Goal: Information Seeking & Learning: Learn about a topic

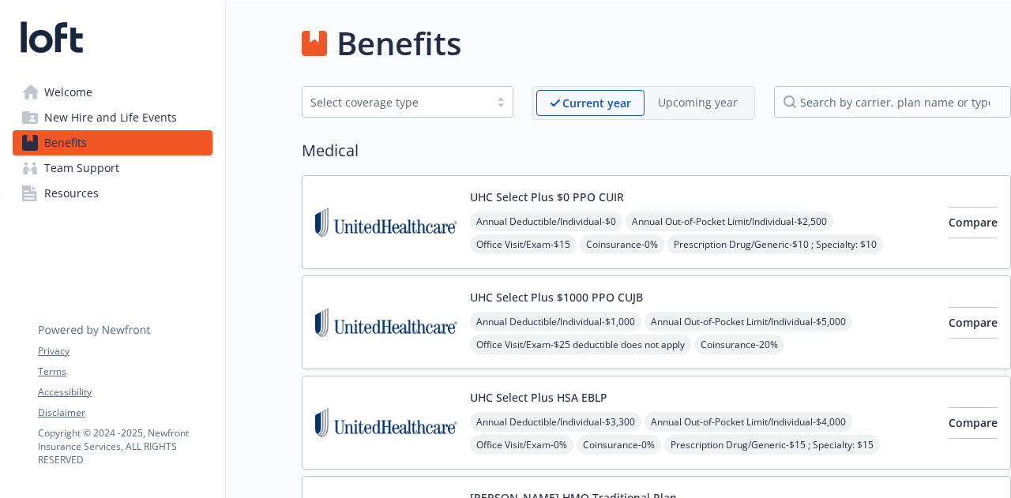
scroll to position [66, 1]
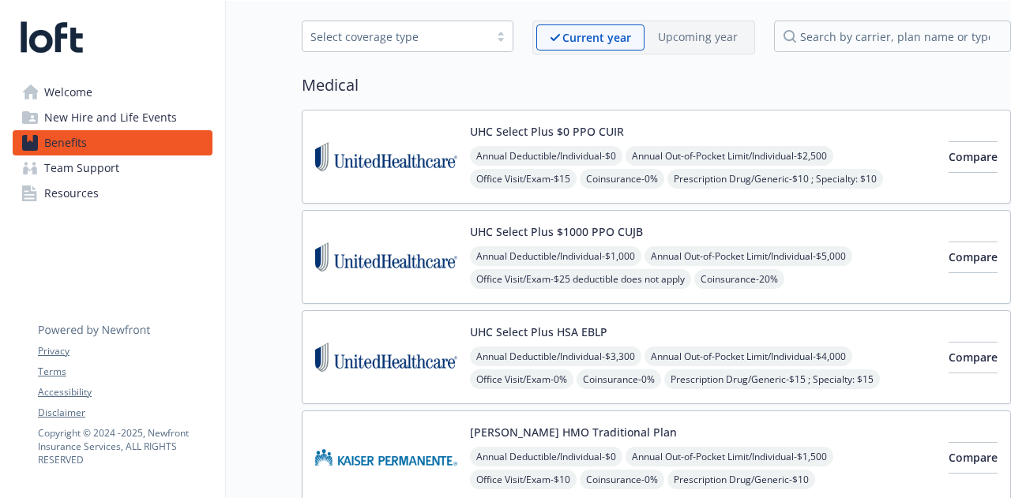
click at [63, 36] on img at bounding box center [52, 36] width 78 height 47
click at [66, 94] on span "Welcome" at bounding box center [68, 92] width 48 height 25
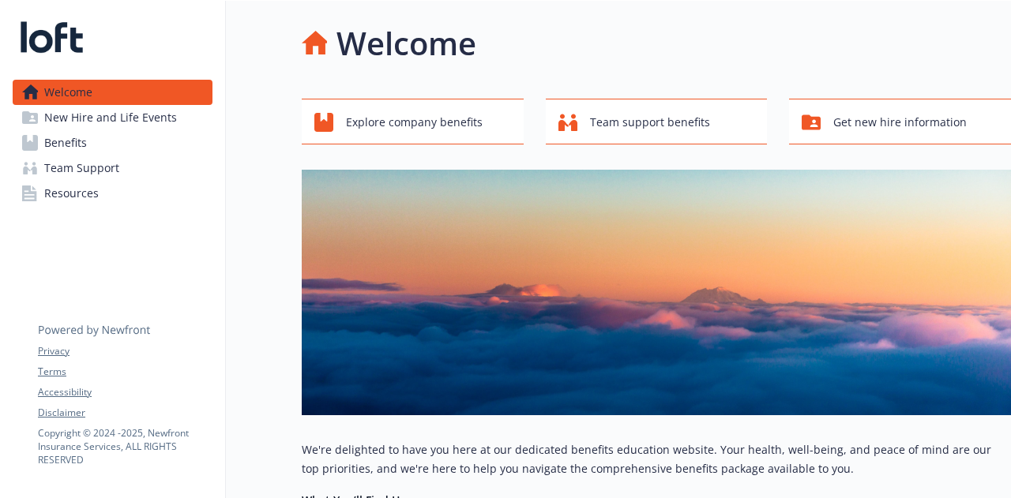
scroll to position [0, 1]
click at [886, 135] on span "Get new hire information" at bounding box center [899, 122] width 133 height 30
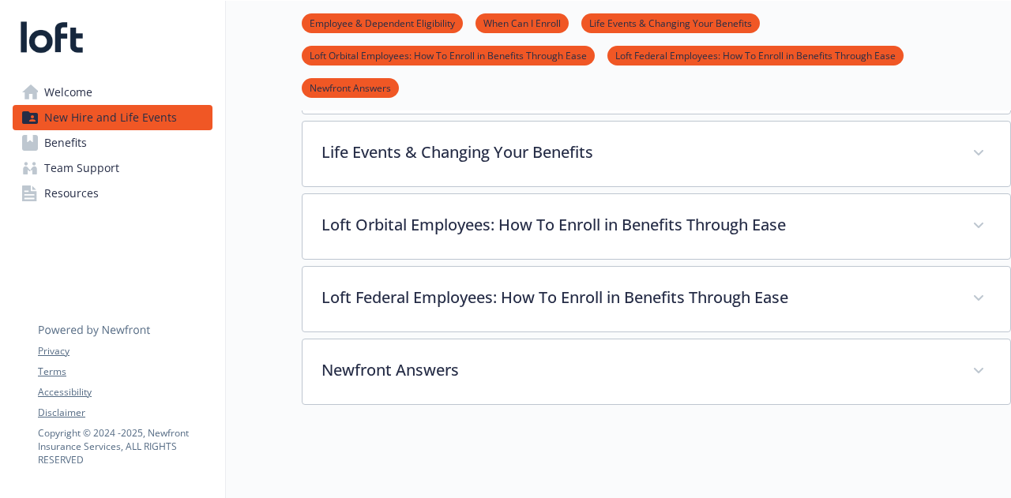
scroll to position [533, 1]
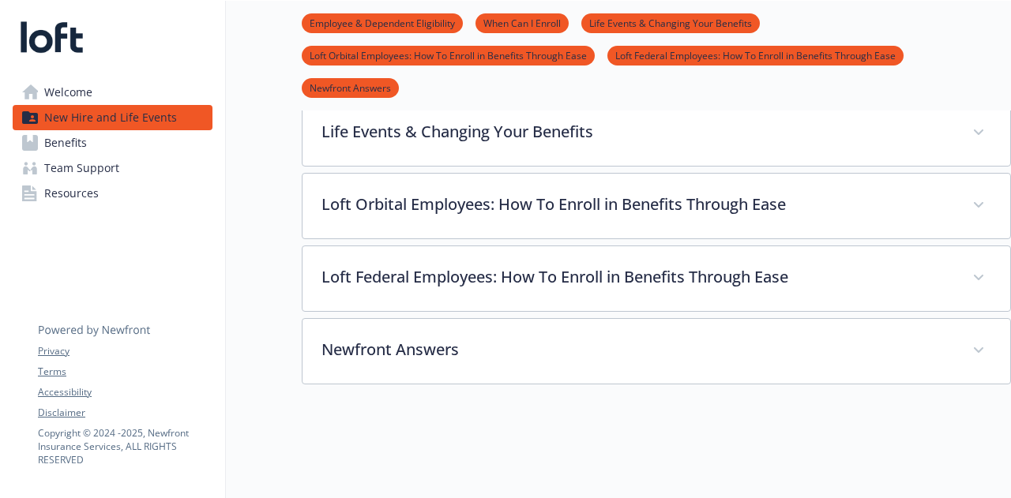
click at [88, 133] on link "Benefits" at bounding box center [113, 142] width 200 height 25
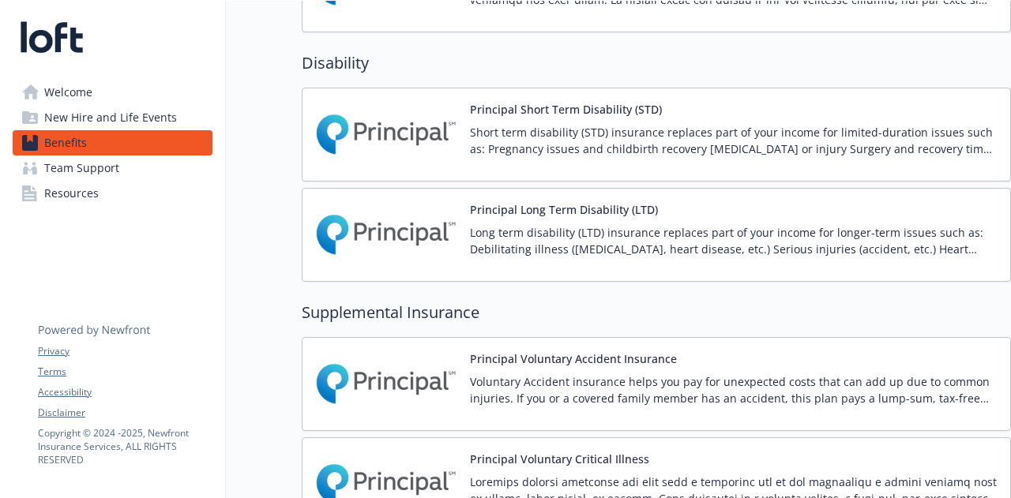
click at [103, 157] on span "Team Support" at bounding box center [81, 168] width 75 height 25
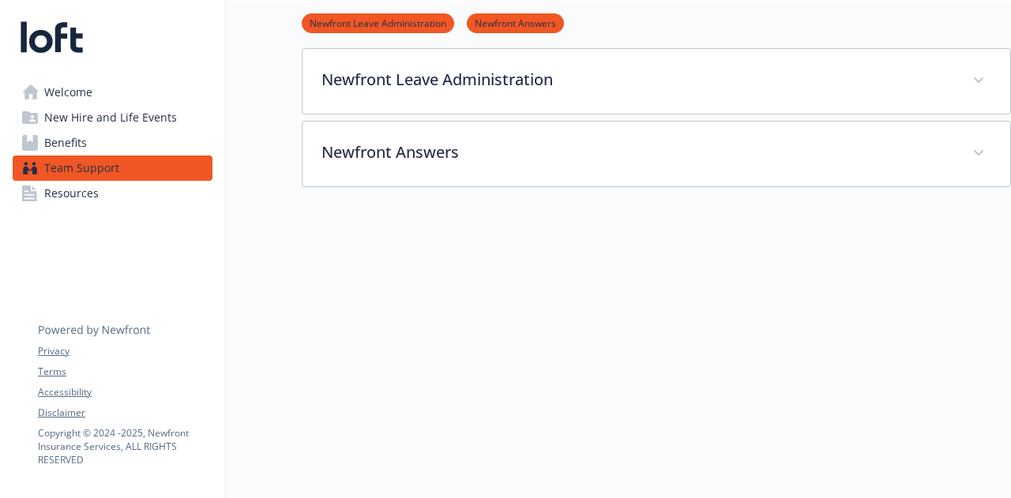
click at [142, 199] on link "Resources" at bounding box center [113, 193] width 200 height 25
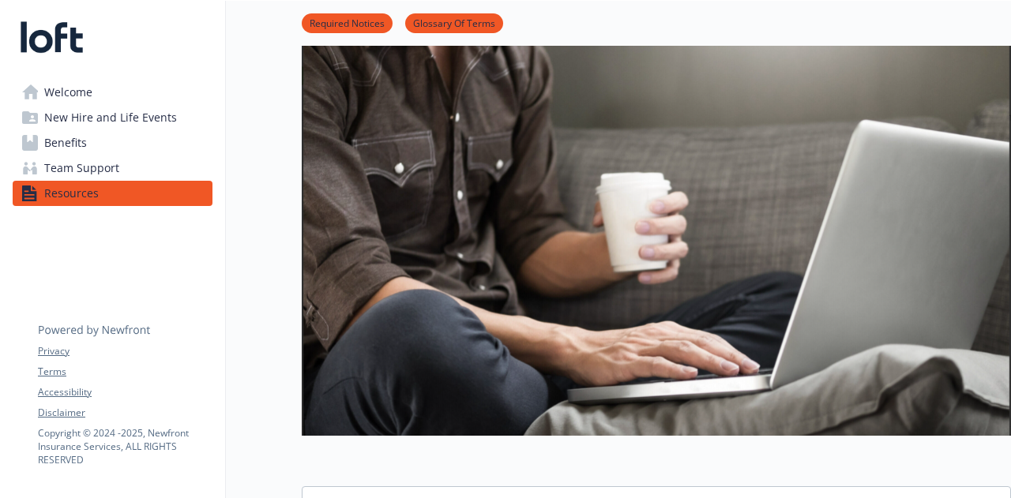
scroll to position [0, 1]
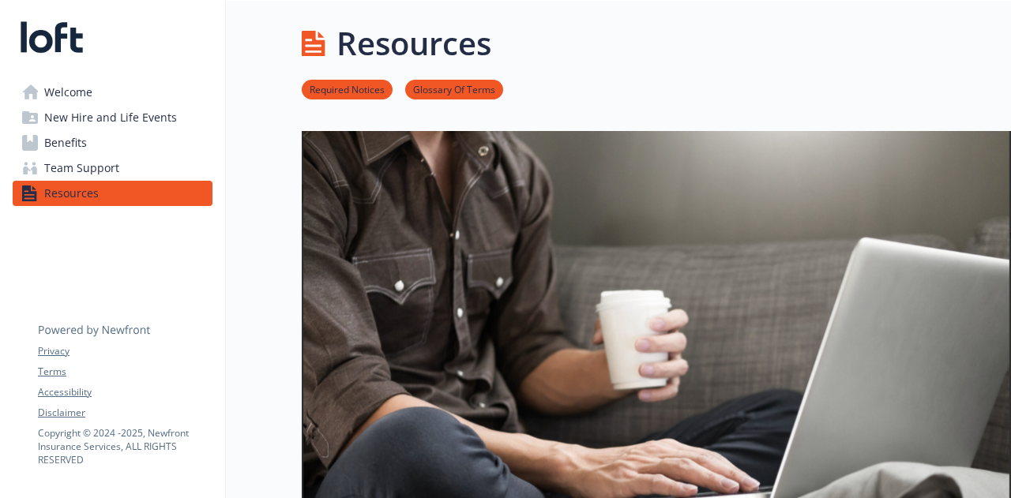
click at [66, 83] on span "Welcome" at bounding box center [68, 92] width 48 height 25
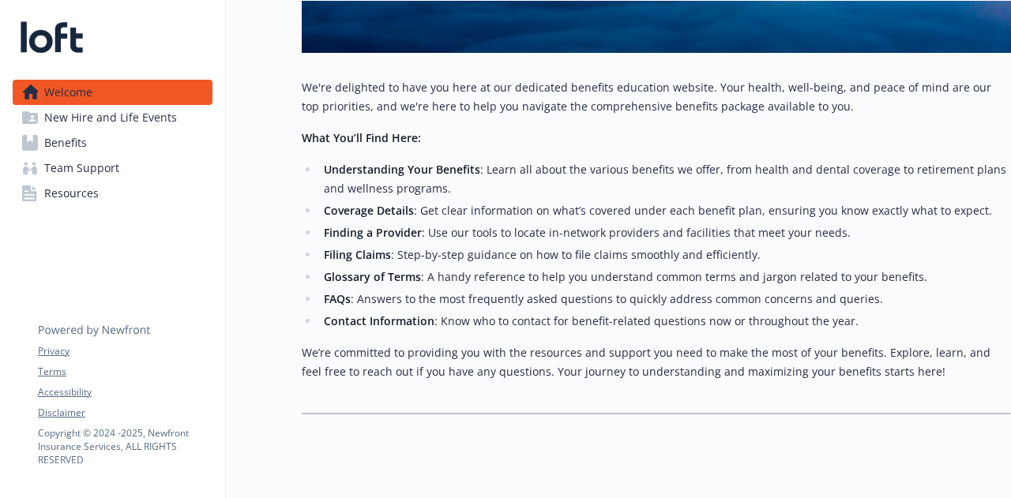
scroll to position [404, 1]
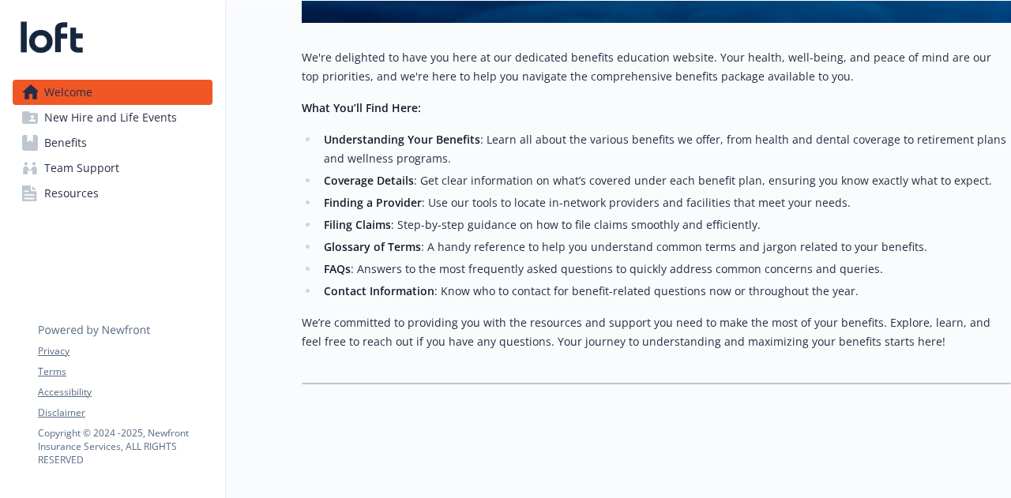
click at [152, 26] on div at bounding box center [113, 36] width 200 height 47
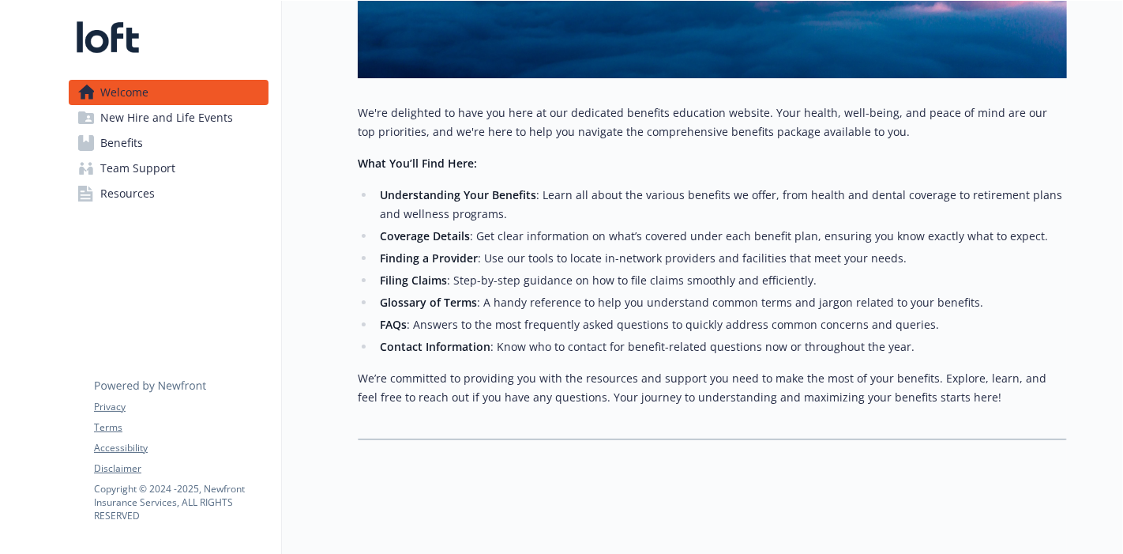
click at [147, 164] on span "Team Support" at bounding box center [137, 168] width 75 height 25
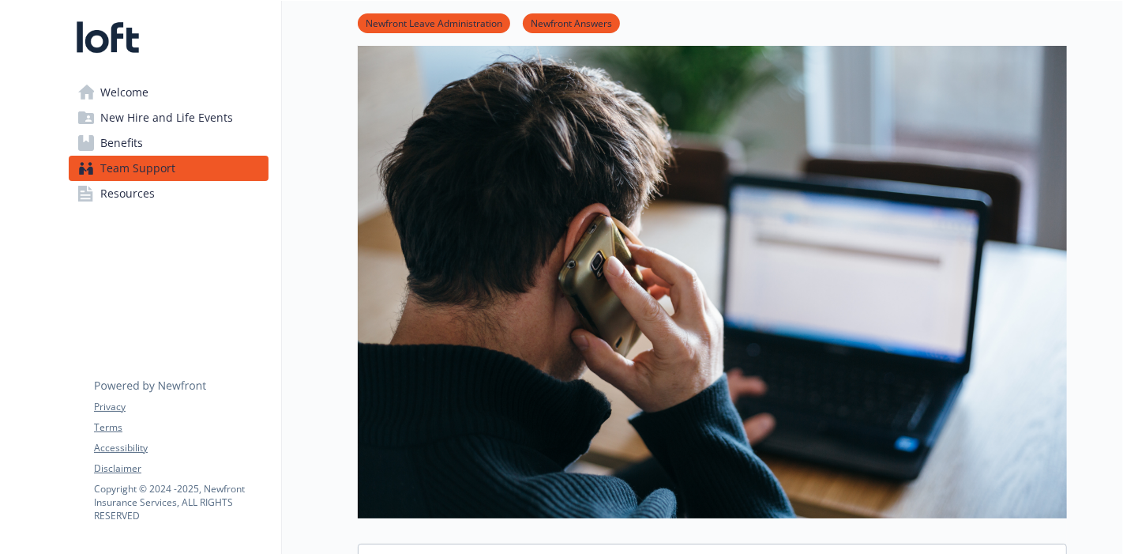
click at [164, 106] on span "New Hire and Life Events" at bounding box center [166, 117] width 133 height 25
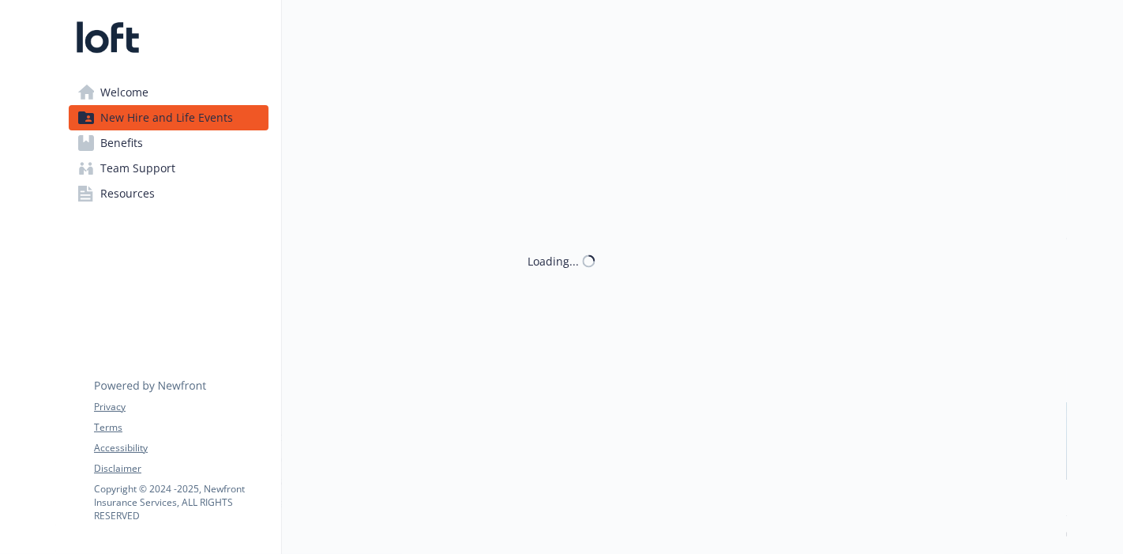
scroll to position [86, 1]
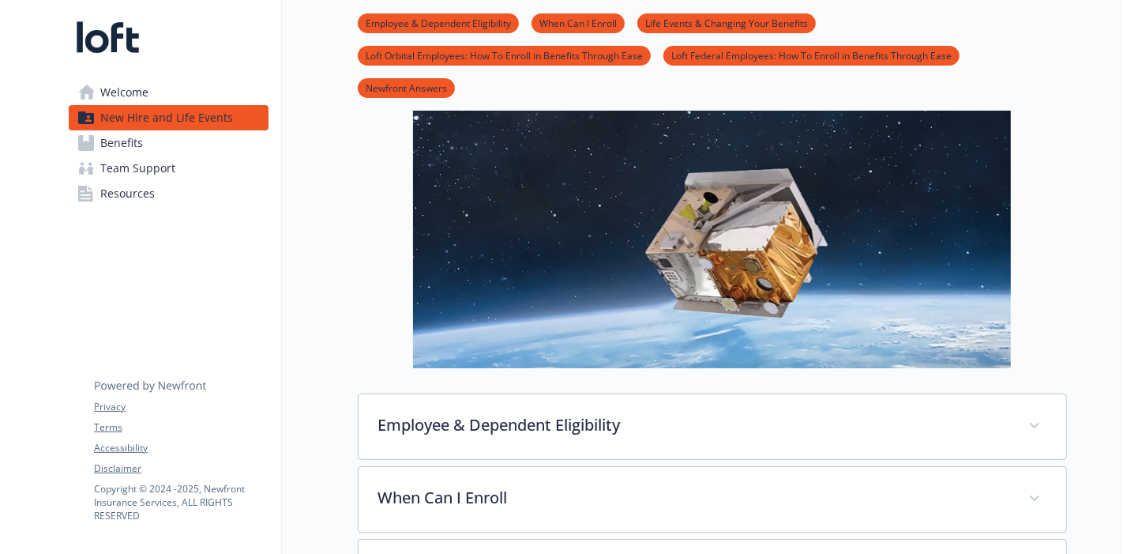
click at [168, 93] on link "Welcome" at bounding box center [169, 92] width 200 height 25
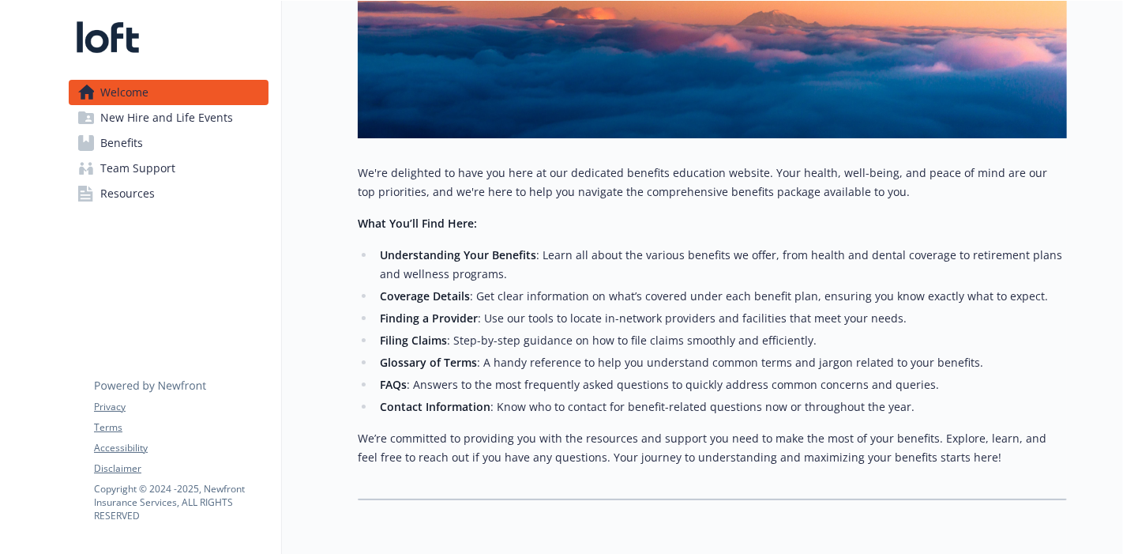
scroll to position [349, 1]
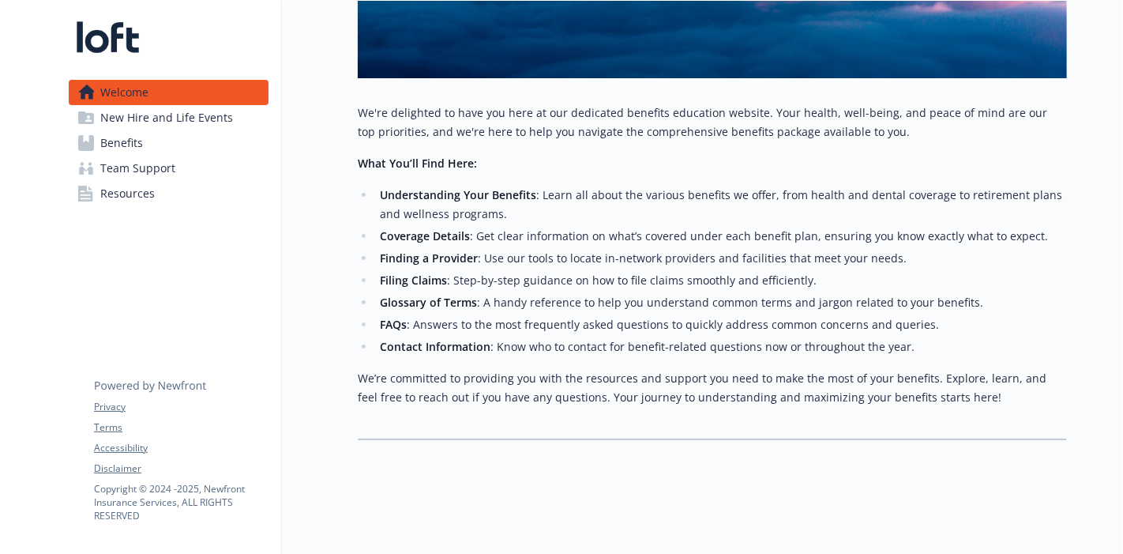
click at [168, 106] on span "New Hire and Life Events" at bounding box center [166, 117] width 133 height 25
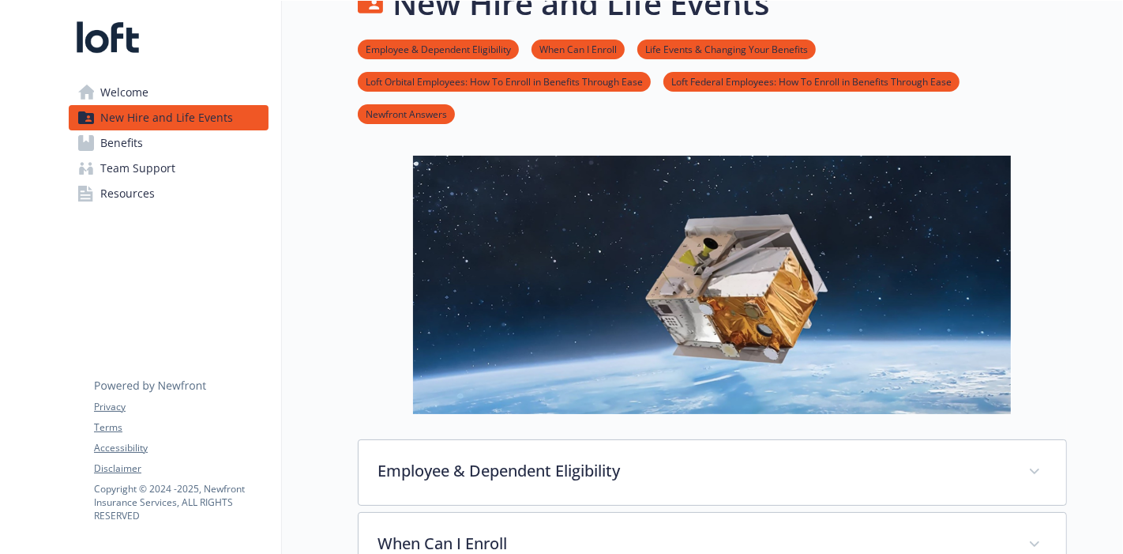
scroll to position [0, 1]
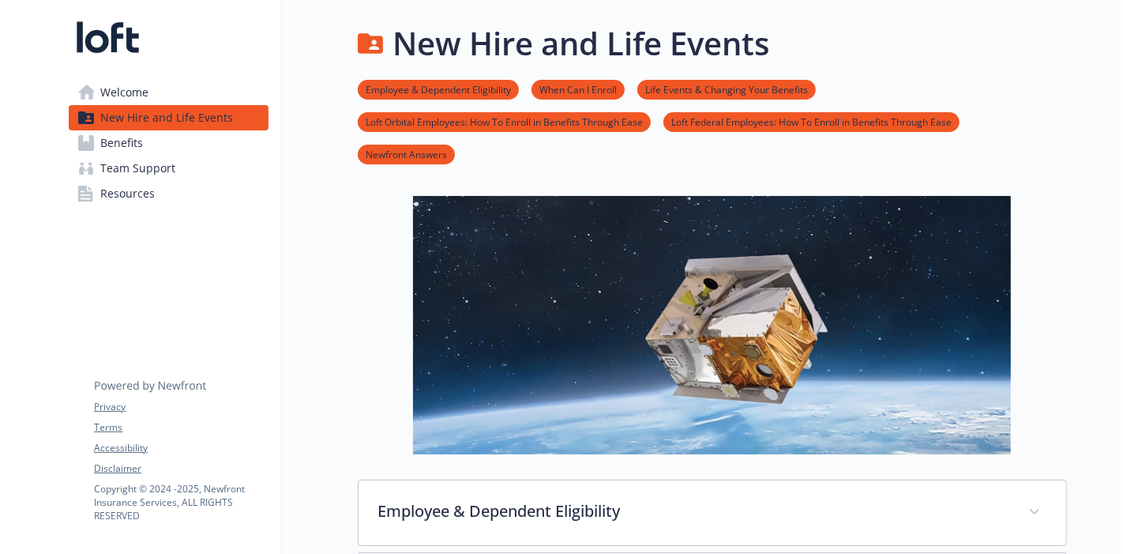
click at [206, 152] on link "Benefits" at bounding box center [169, 142] width 200 height 25
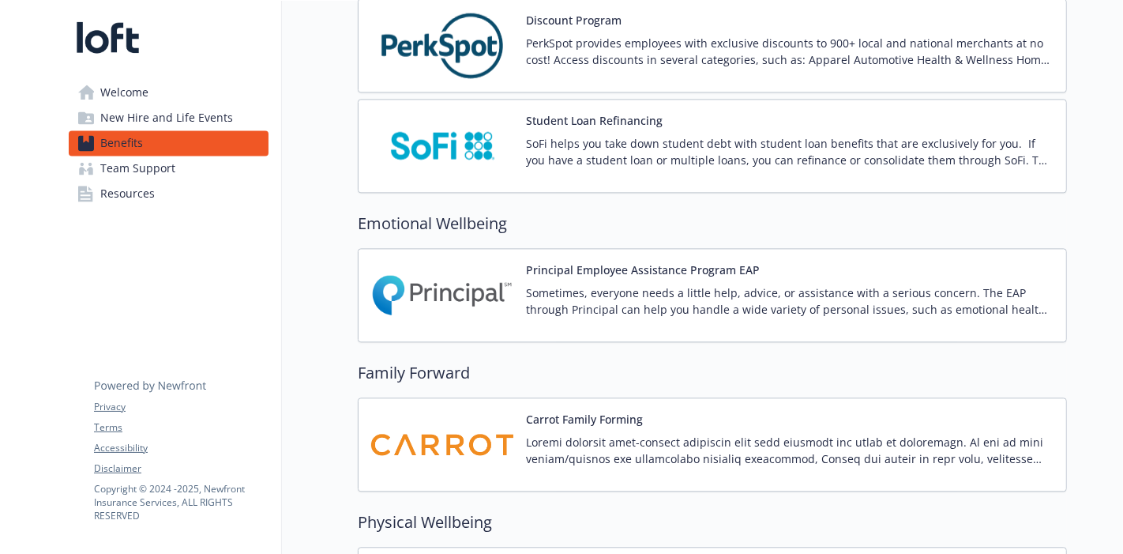
scroll to position [3070, 1]
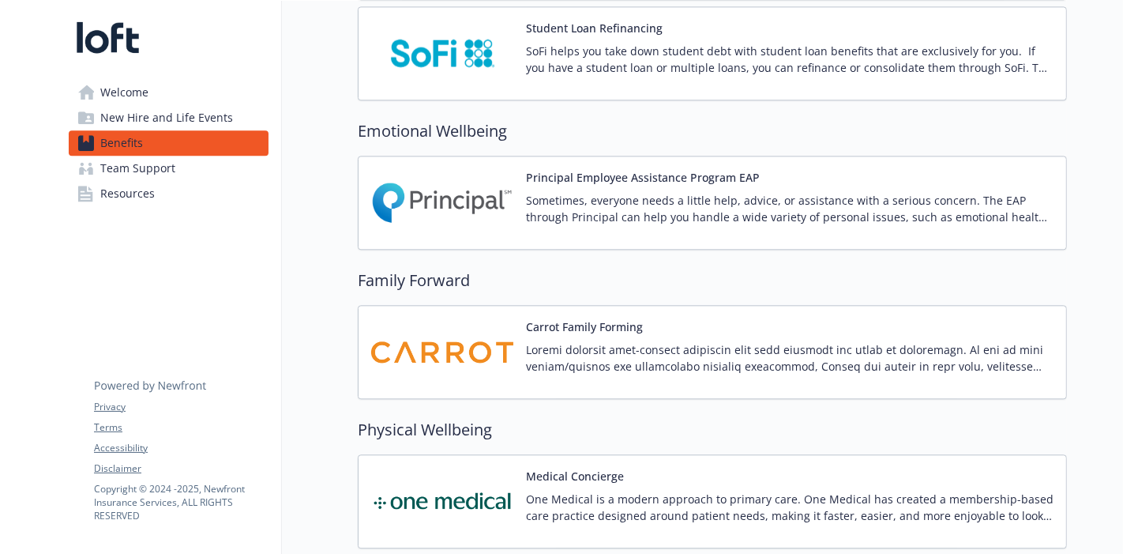
click at [521, 351] on div "Carrot Family Forming" at bounding box center [712, 351] width 682 height 67
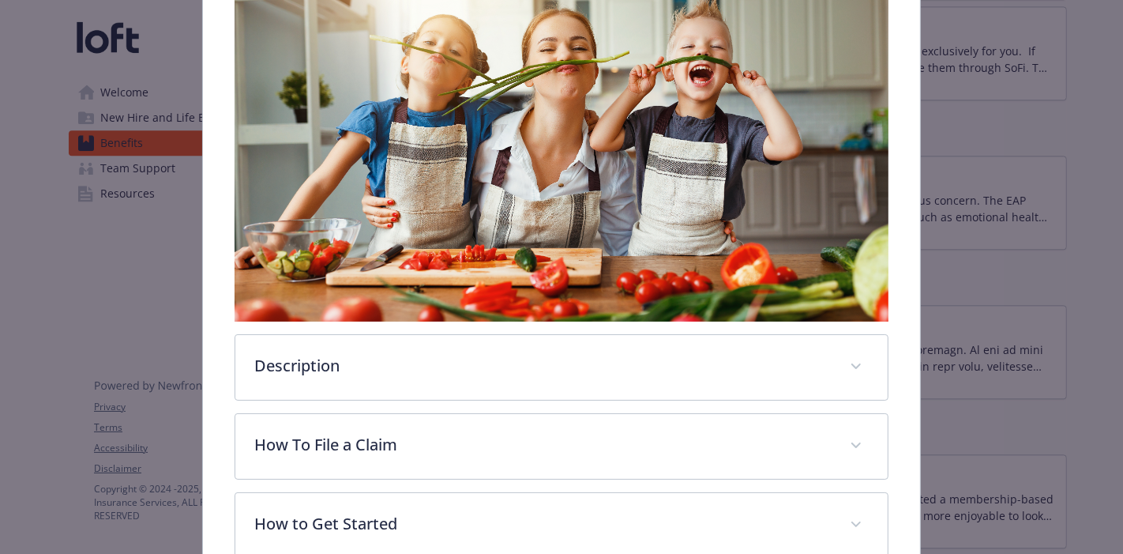
scroll to position [310, 0]
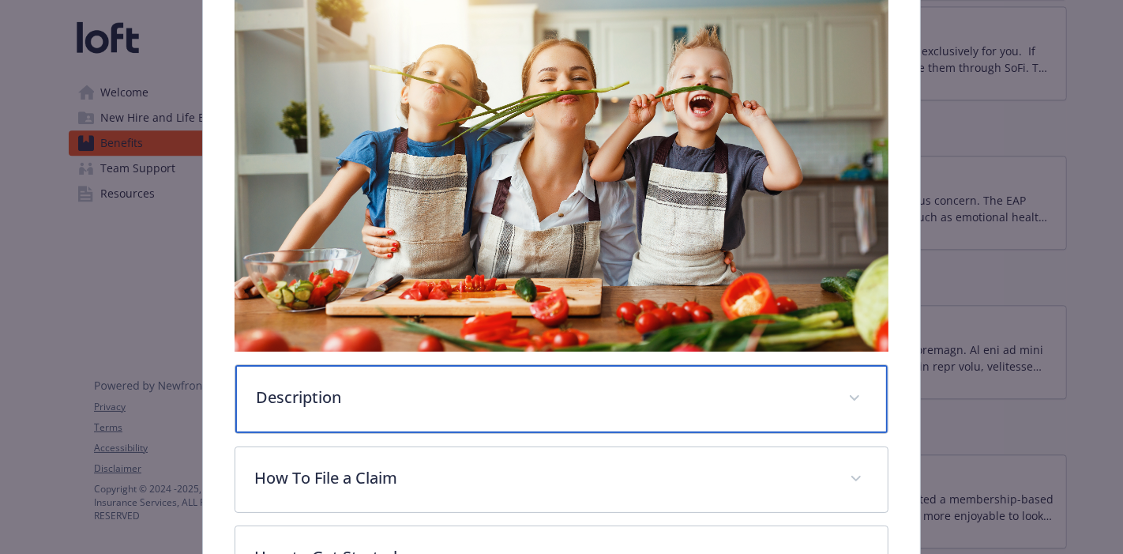
click at [621, 385] on p "Description" at bounding box center [542, 397] width 573 height 24
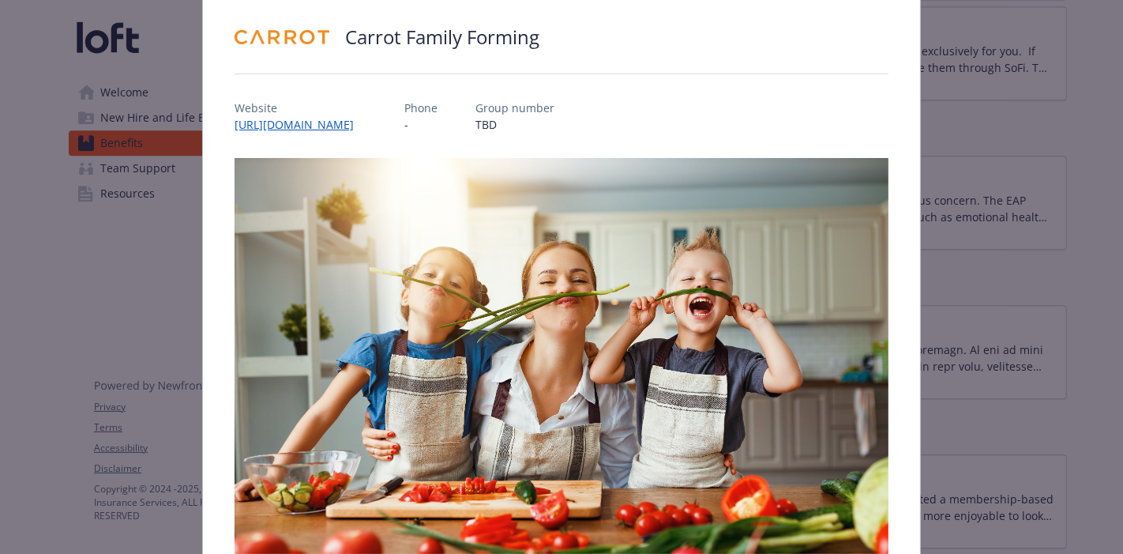
scroll to position [0, 0]
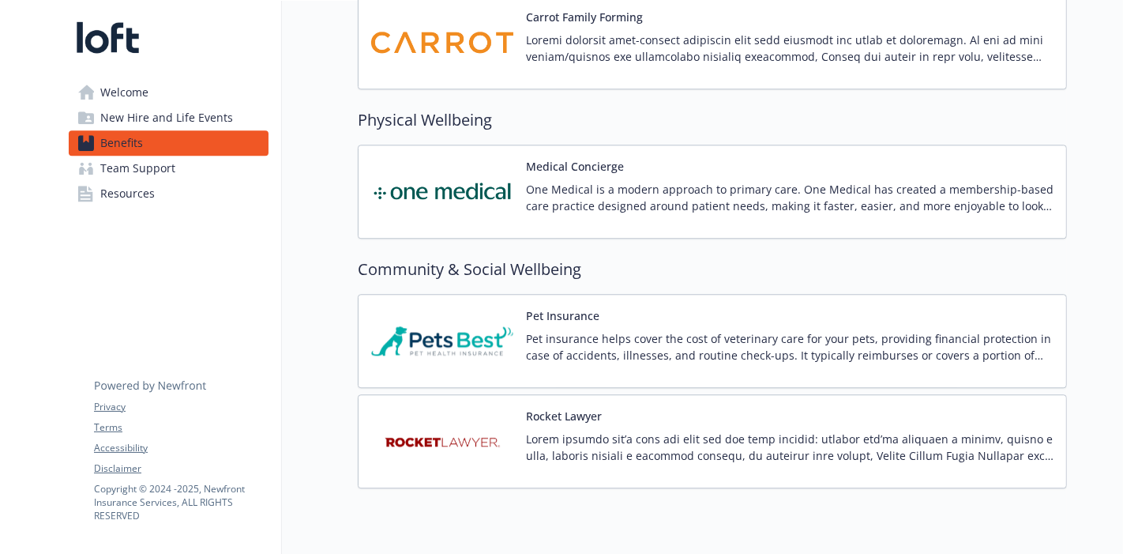
scroll to position [3426, 1]
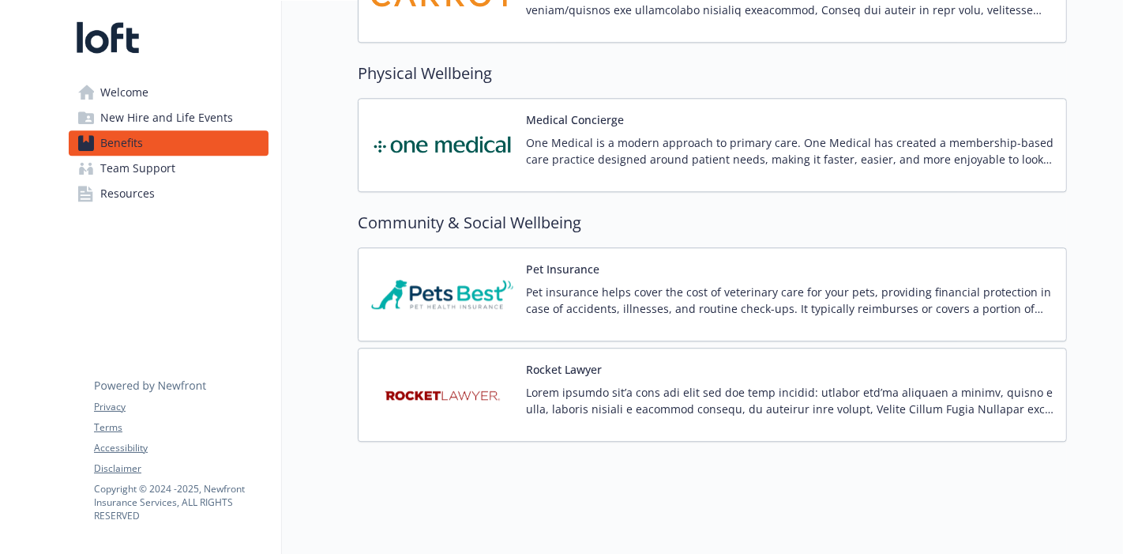
click at [200, 176] on link "Team Support" at bounding box center [169, 168] width 200 height 25
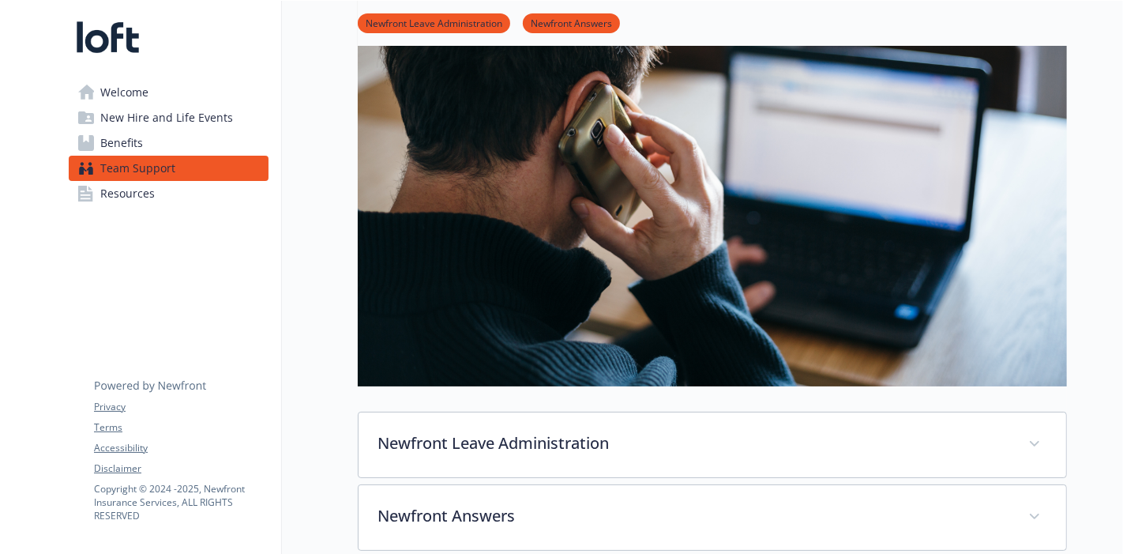
scroll to position [0, 13]
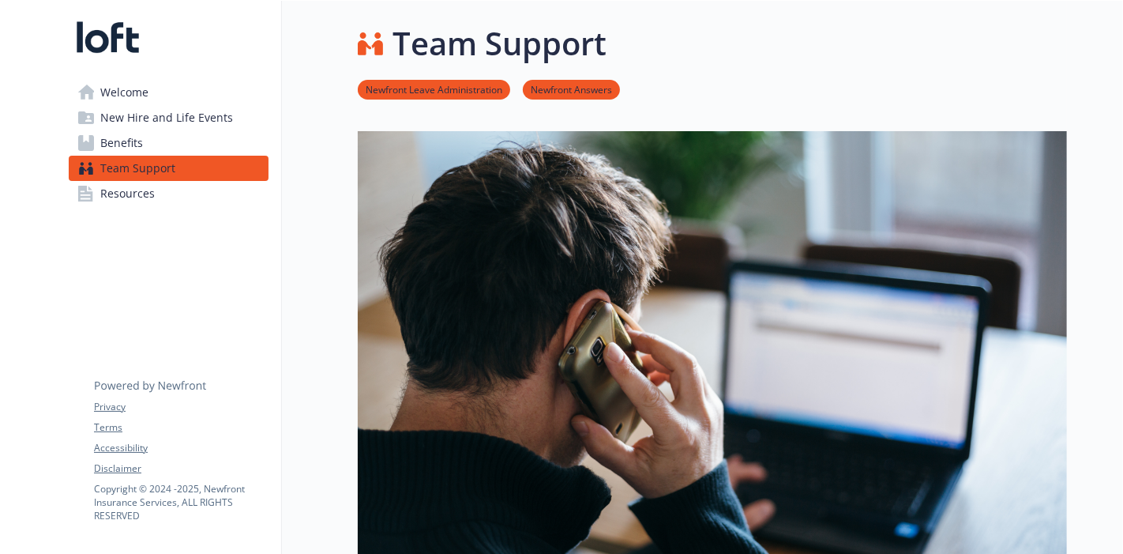
click at [230, 197] on link "Resources" at bounding box center [169, 193] width 200 height 25
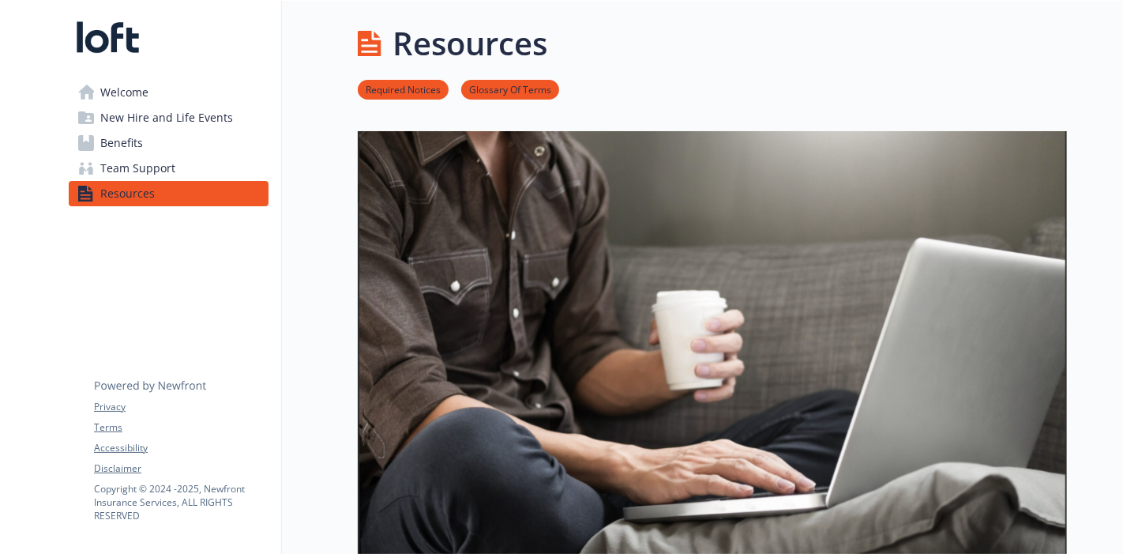
click at [208, 87] on link "Welcome" at bounding box center [169, 92] width 200 height 25
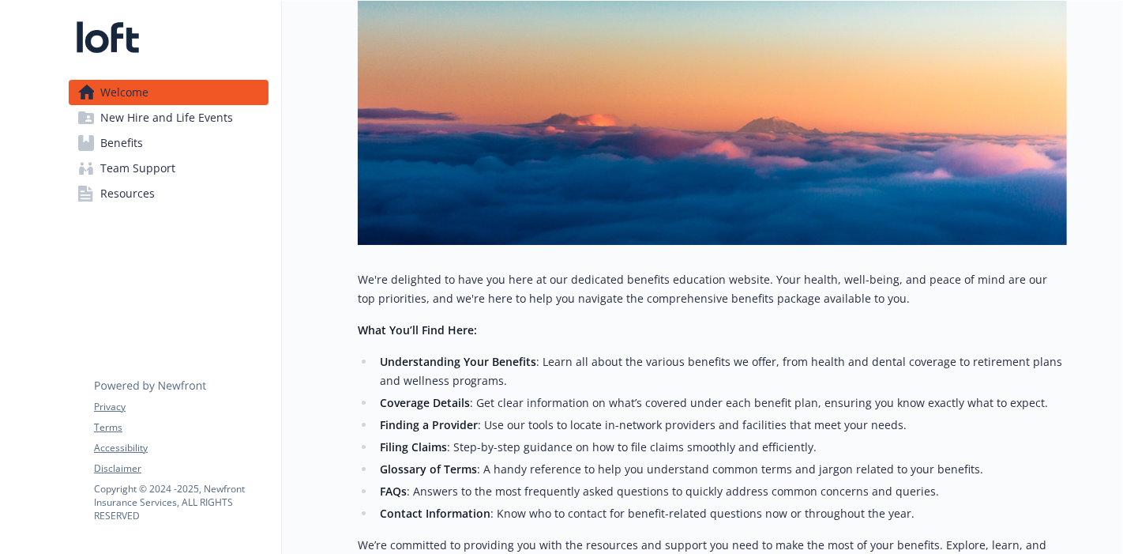
scroll to position [263, 0]
